Goal: Information Seeking & Learning: Learn about a topic

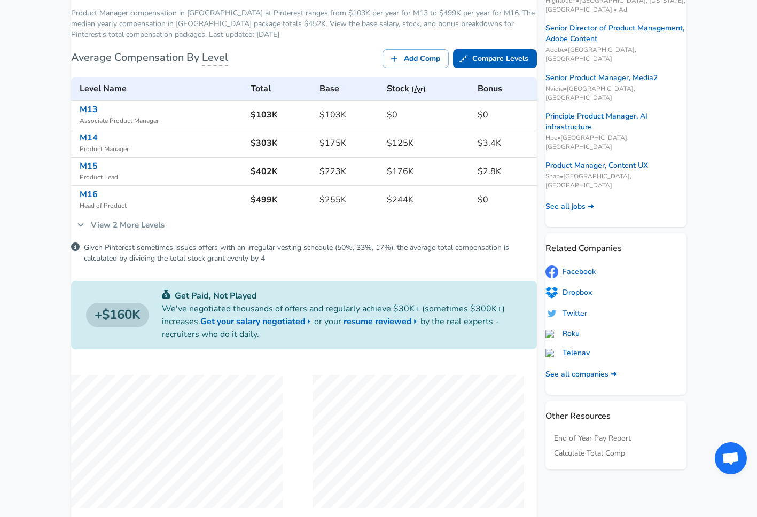
scroll to position [143, 0]
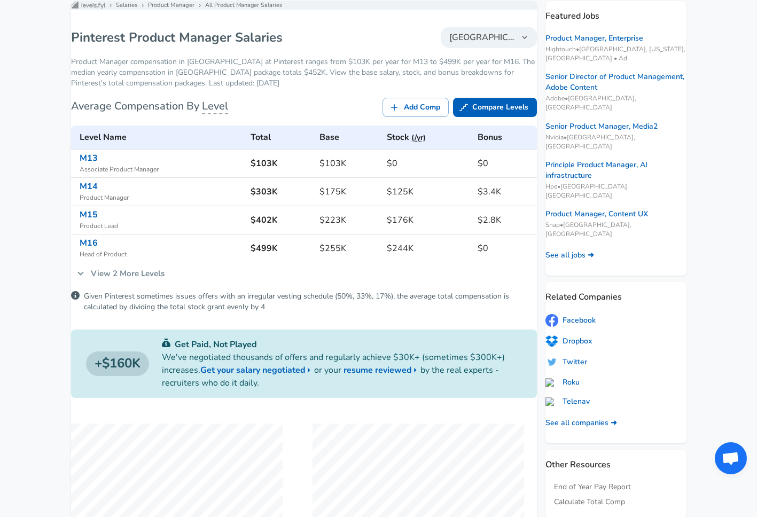
click at [140, 285] on link "View 2 More Levels" at bounding box center [120, 273] width 99 height 22
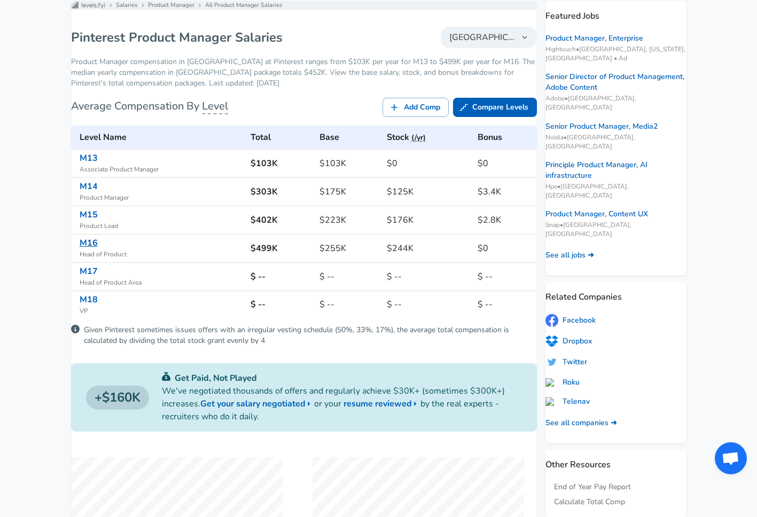
click at [98, 249] on link "M16" at bounding box center [89, 243] width 18 height 12
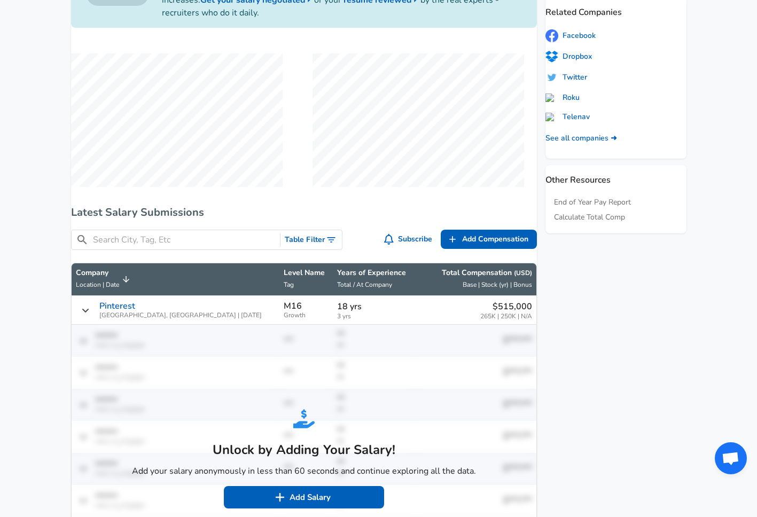
scroll to position [522, 0]
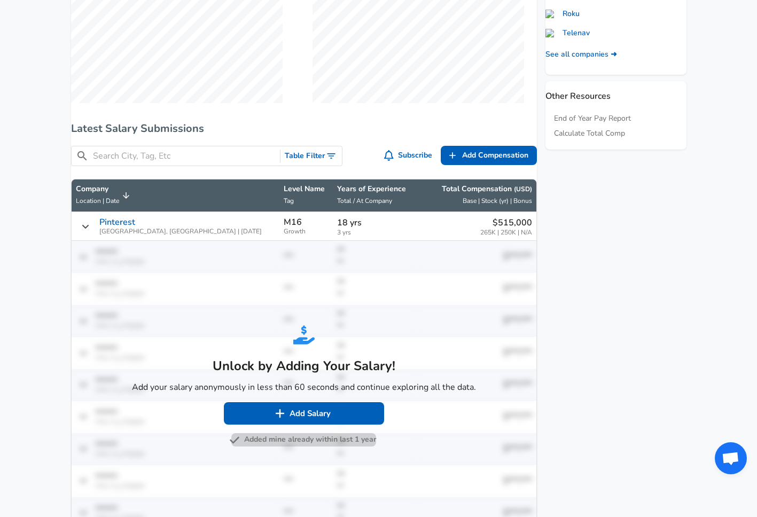
click at [305, 446] on button "Added mine already within last 1 year" at bounding box center [303, 439] width 145 height 13
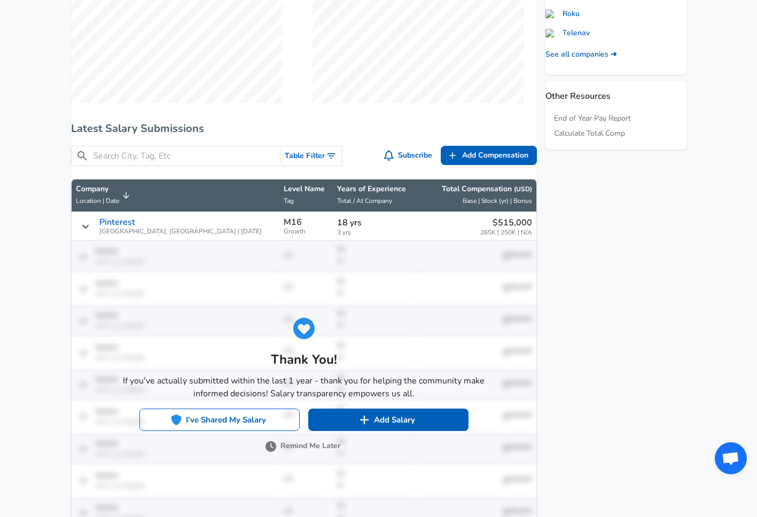
click at [229, 426] on button "I've Shared My Salary" at bounding box center [219, 420] width 160 height 22
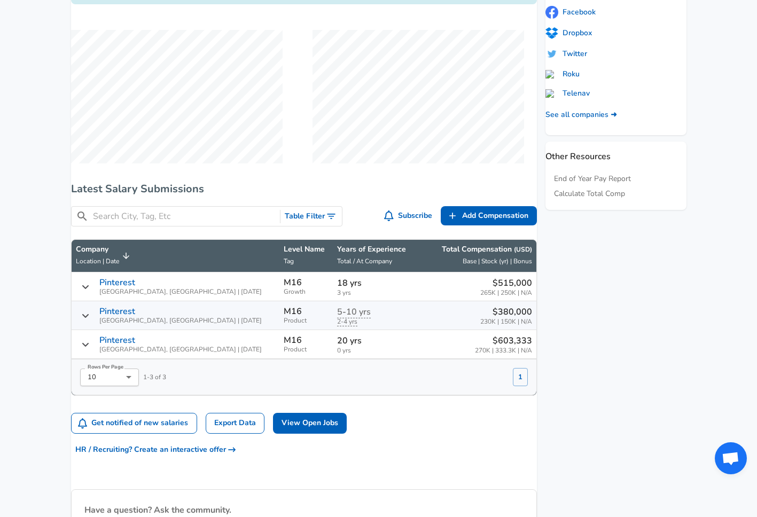
scroll to position [502, 0]
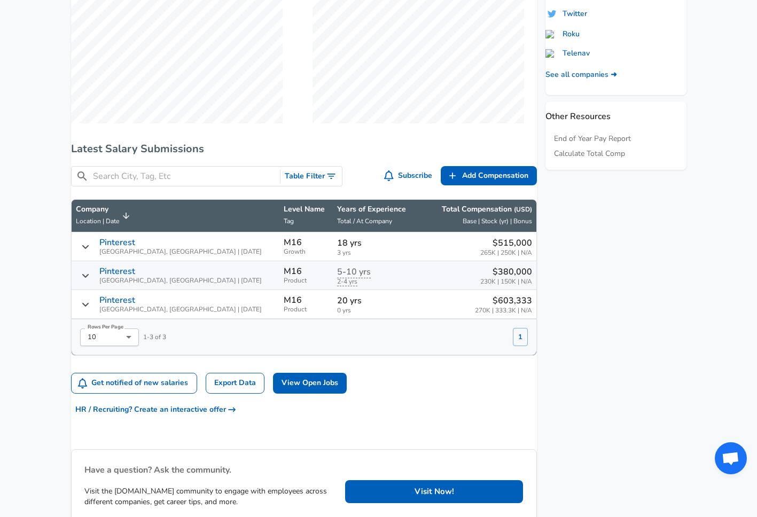
click at [309, 181] on button "Table Filter" at bounding box center [310, 177] width 61 height 20
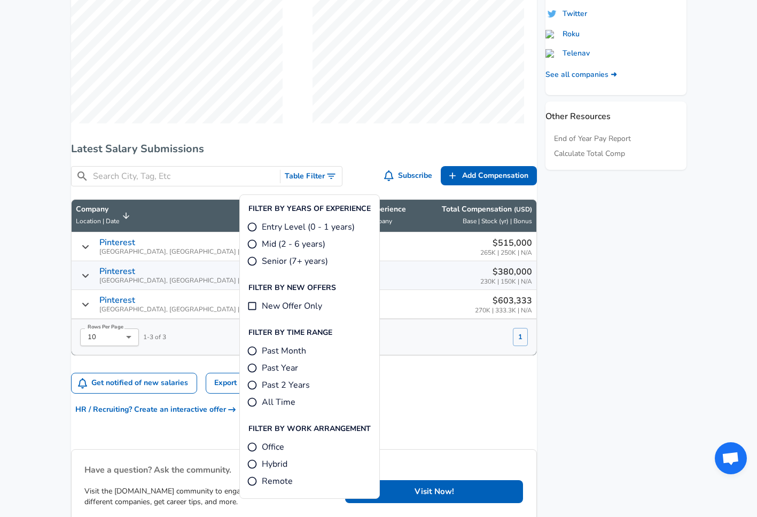
click at [300, 148] on div "Levels FYI Logo Salaries Product Manager M16 Product Manager Level M16 - Head o…" at bounding box center [304, 86] width 466 height 888
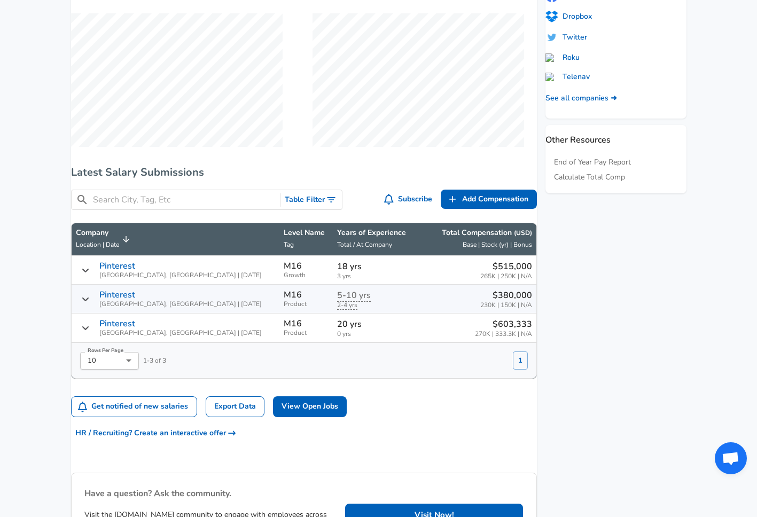
scroll to position [483, 0]
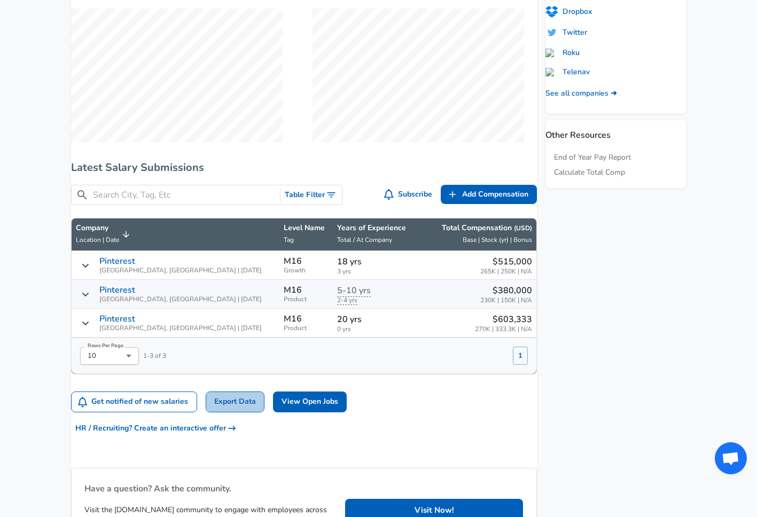
click at [250, 412] on link "Export Data" at bounding box center [235, 401] width 59 height 21
drag, startPoint x: 526, startPoint y: 346, endPoint x: 86, endPoint y: 225, distance: 456.3
click at [86, 225] on div "Levels FYI Logo Salaries Product Manager M16 Product Manager Level M16 - Head o…" at bounding box center [304, 105] width 466 height 888
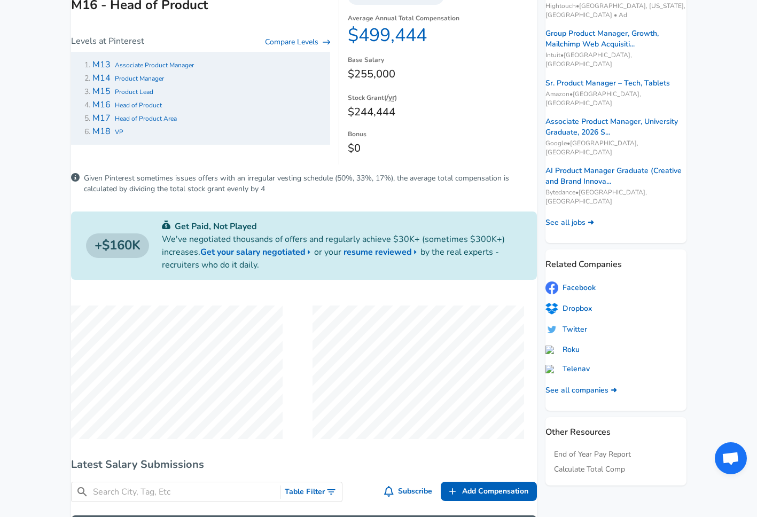
scroll to position [98, 0]
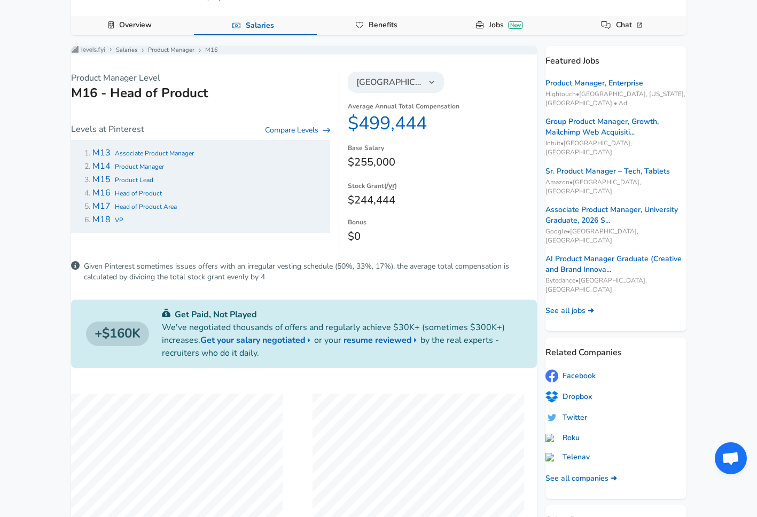
click at [129, 211] on span "Head of Product Area" at bounding box center [146, 206] width 62 height 9
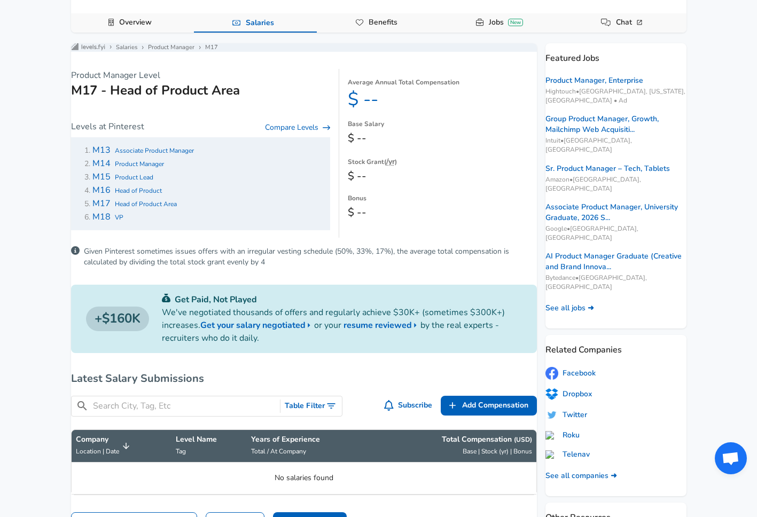
scroll to position [282, 0]
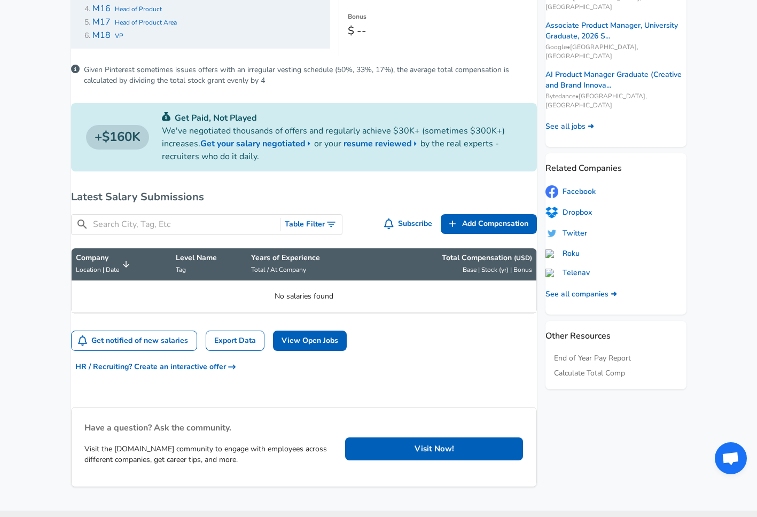
click at [316, 234] on button "Table Filter" at bounding box center [310, 225] width 61 height 20
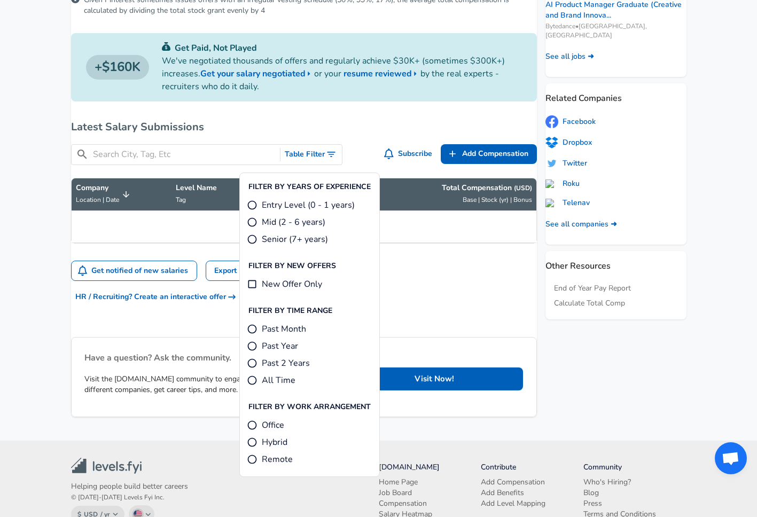
scroll to position [328, 0]
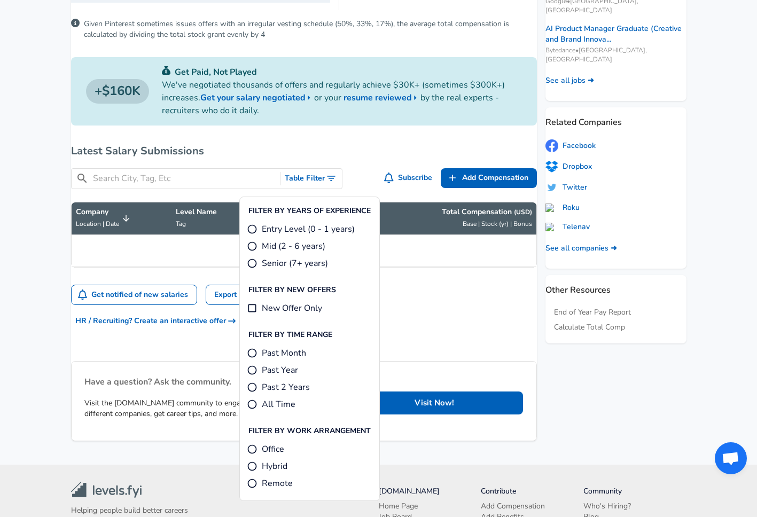
click at [445, 300] on div "Get notified of new salaries Export Data View Open Jobs" at bounding box center [304, 295] width 466 height 21
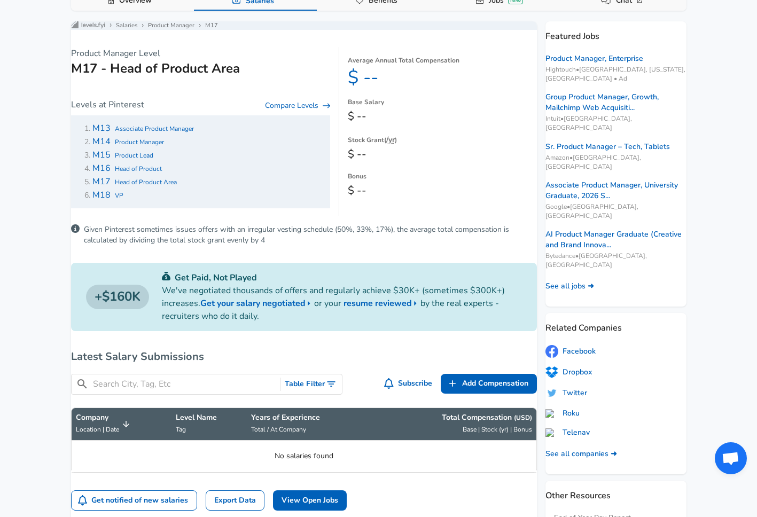
scroll to position [58, 0]
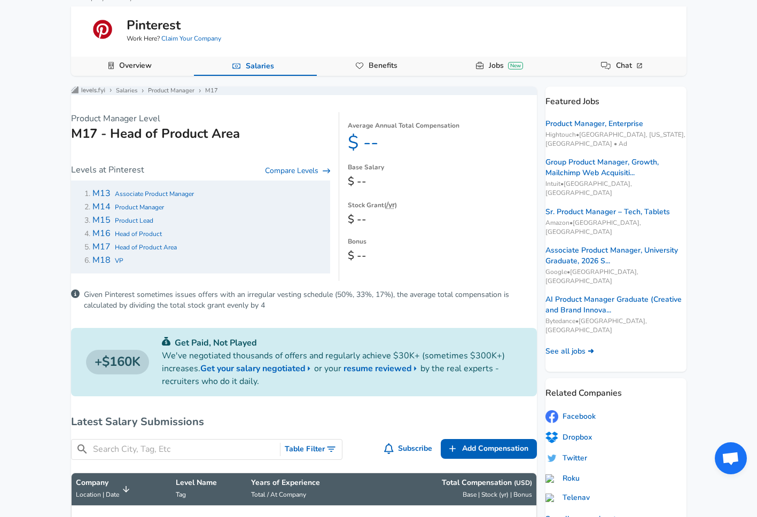
click at [134, 225] on span "Product Lead" at bounding box center [134, 220] width 38 height 9
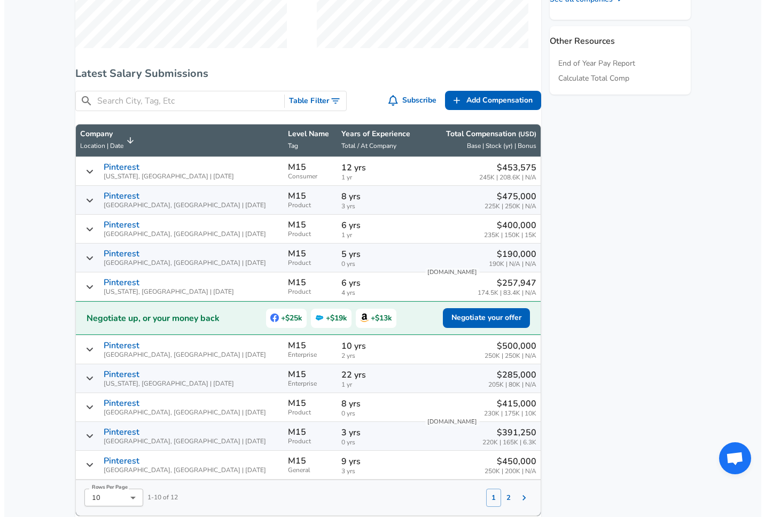
scroll to position [625, 0]
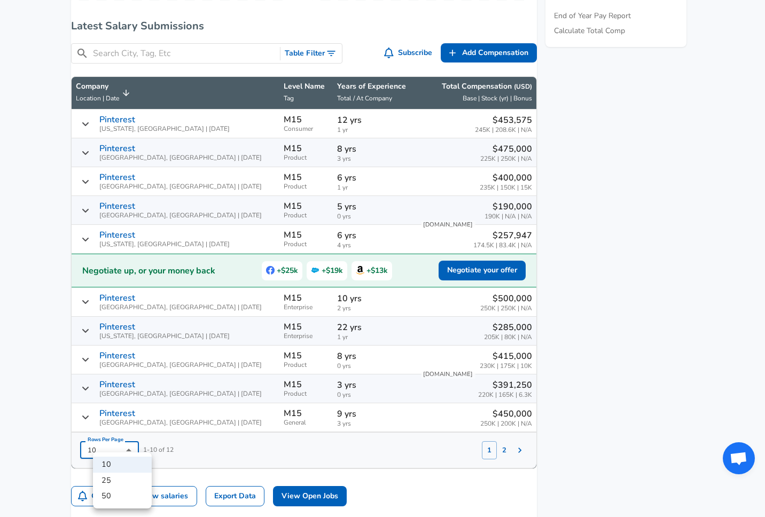
click at [131, 484] on li "25" at bounding box center [122, 481] width 59 height 16
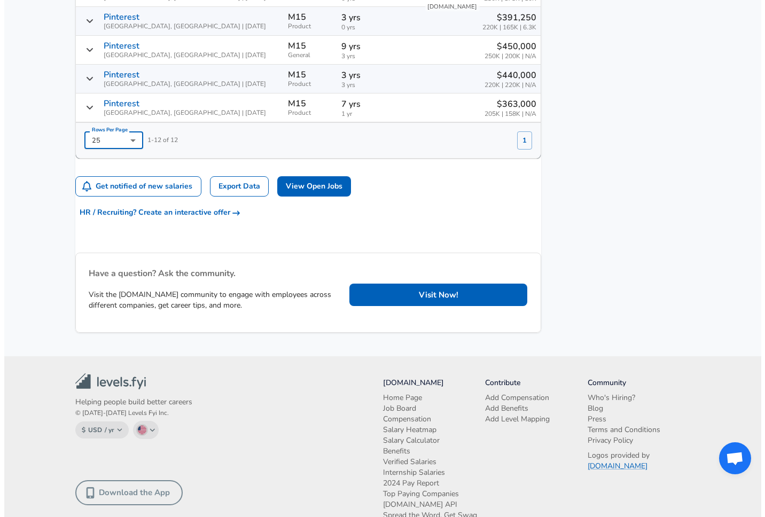
scroll to position [873, 0]
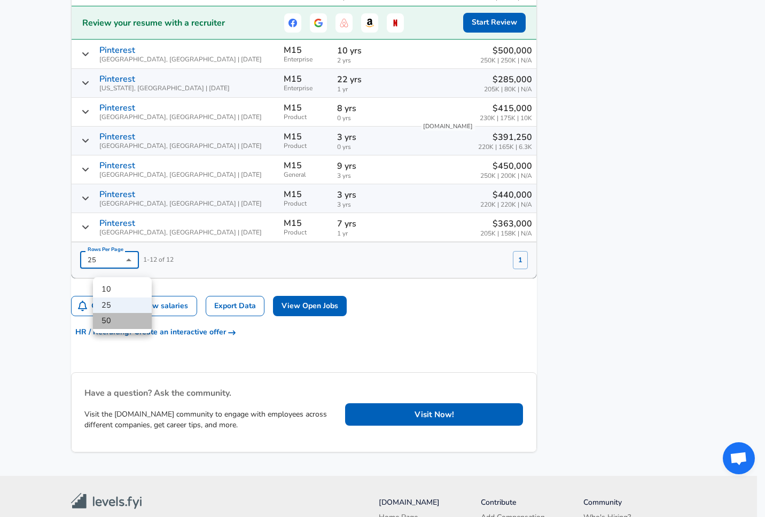
click at [124, 323] on li "50" at bounding box center [122, 321] width 59 height 16
type input "50"
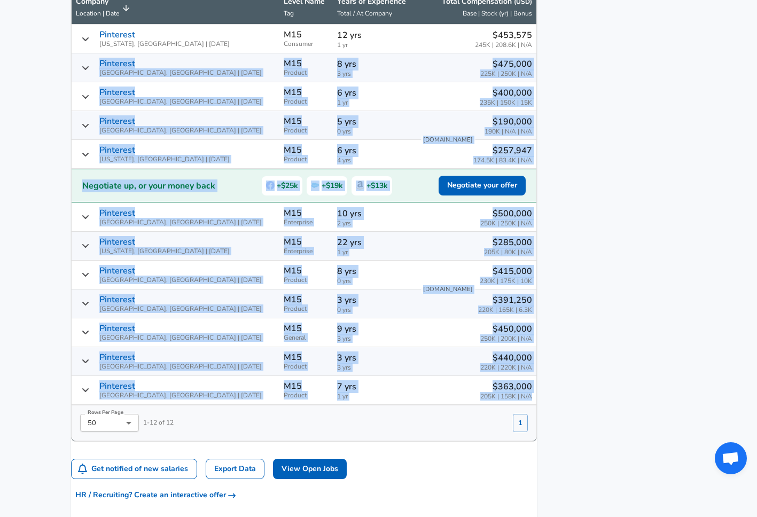
scroll to position [688, 0]
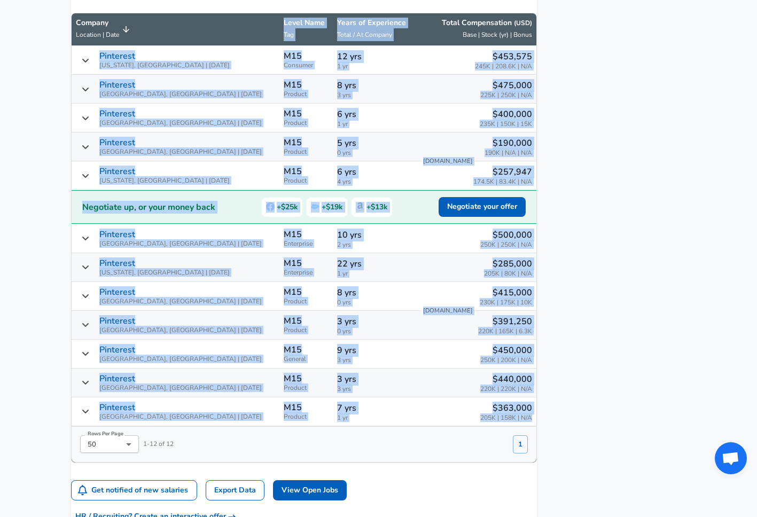
drag, startPoint x: 523, startPoint y: 389, endPoint x: 89, endPoint y: 30, distance: 563.7
click at [89, 30] on table "Company Location | Date Level Name Tag Years of Experience Total / At Company T…" at bounding box center [304, 238] width 466 height 450
copy table "Level Name Tag Years of Experience Total / At Company Total Compensation ( USD …"
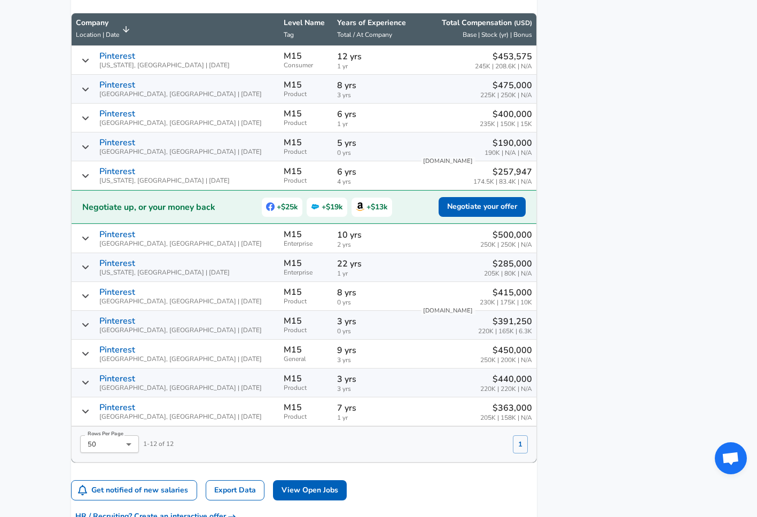
click at [573, 205] on aside "Featured Jobs Product Manager, Enterprise Hightouch • [GEOGRAPHIC_DATA], [US_ST…" at bounding box center [612, 49] width 150 height 1187
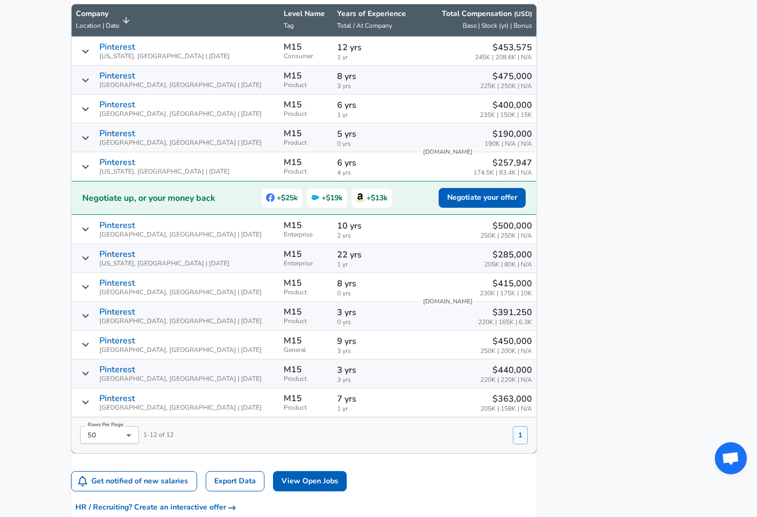
scroll to position [650, 0]
